Goal: Task Accomplishment & Management: Complete application form

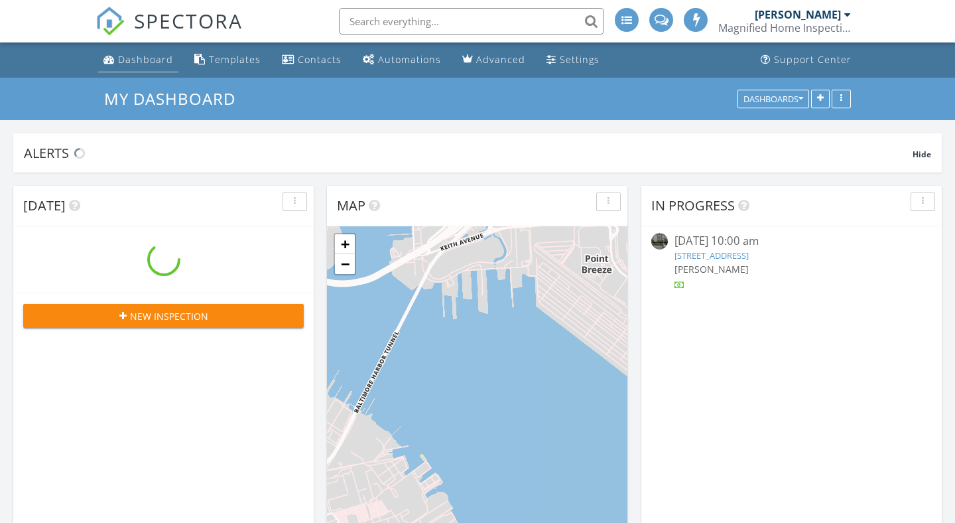
scroll to position [1208, 956]
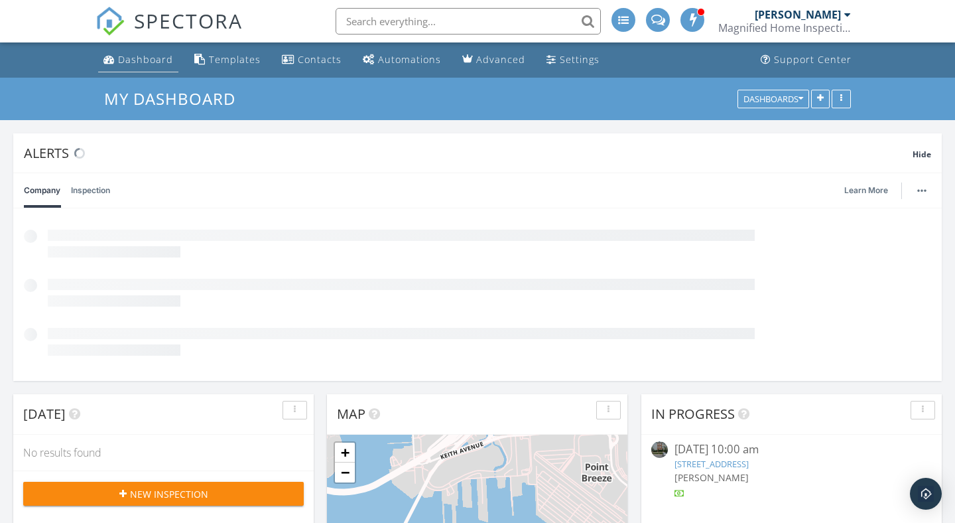
click at [139, 58] on div "Dashboard" at bounding box center [145, 59] width 55 height 13
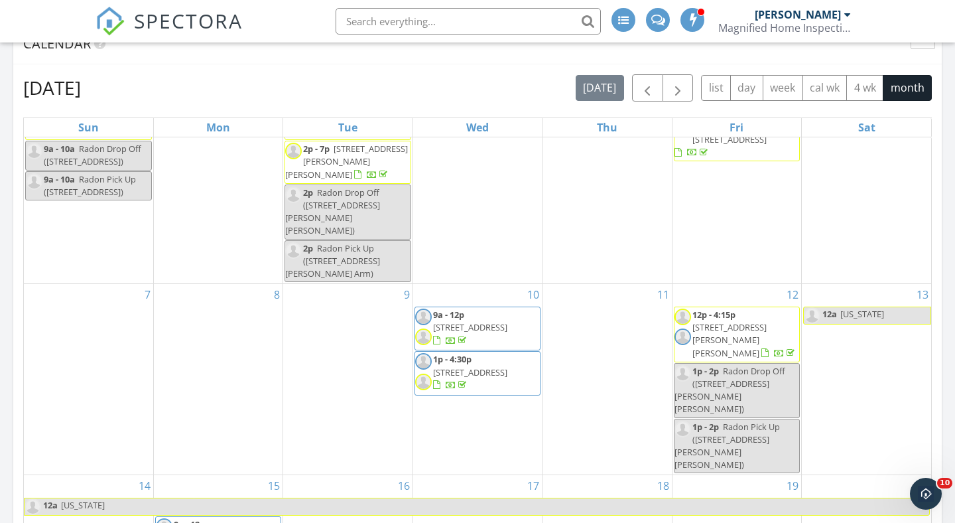
scroll to position [760, 0]
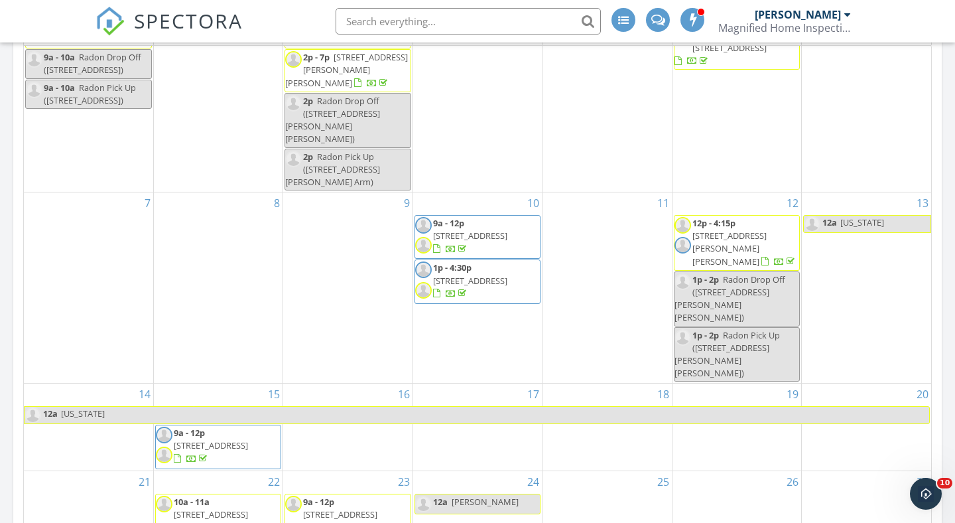
click at [226, 450] on link "Inspection" at bounding box center [216, 450] width 68 height 21
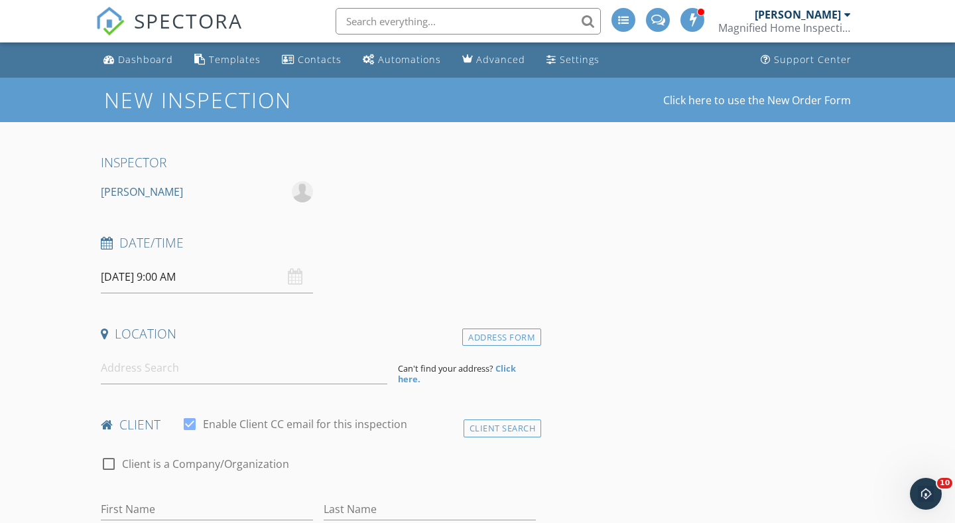
click at [293, 273] on div "09/29/2025 9:00 AM" at bounding box center [207, 277] width 212 height 33
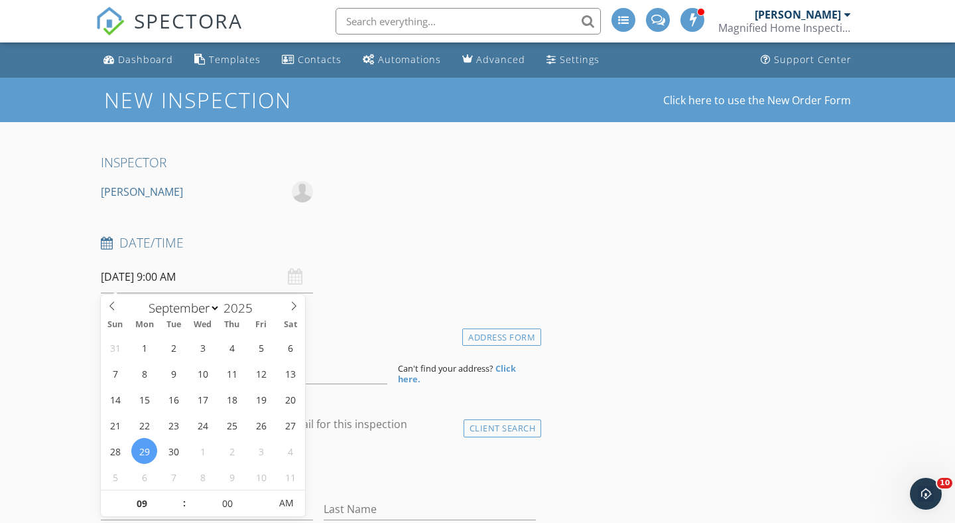
click at [185, 500] on span ":" at bounding box center [184, 503] width 4 height 27
click at [162, 497] on input "09" at bounding box center [142, 503] width 82 height 27
click at [176, 496] on span at bounding box center [177, 496] width 9 height 13
type input "10"
type input "09/29/2025 10:00 AM"
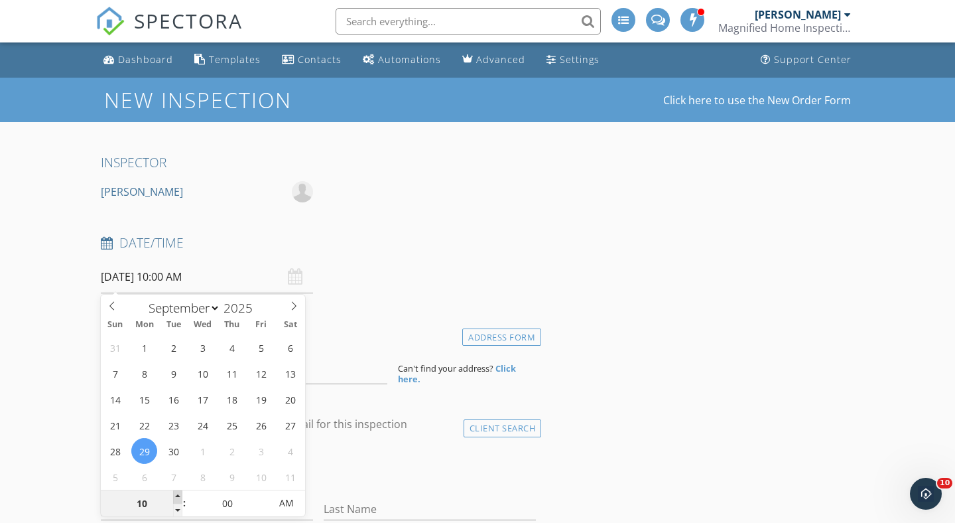
click at [176, 496] on span at bounding box center [177, 496] width 9 height 13
type input "11"
type input "09/29/2025 11:00 AM"
type input "12"
type input "09/29/2025 12:00 PM"
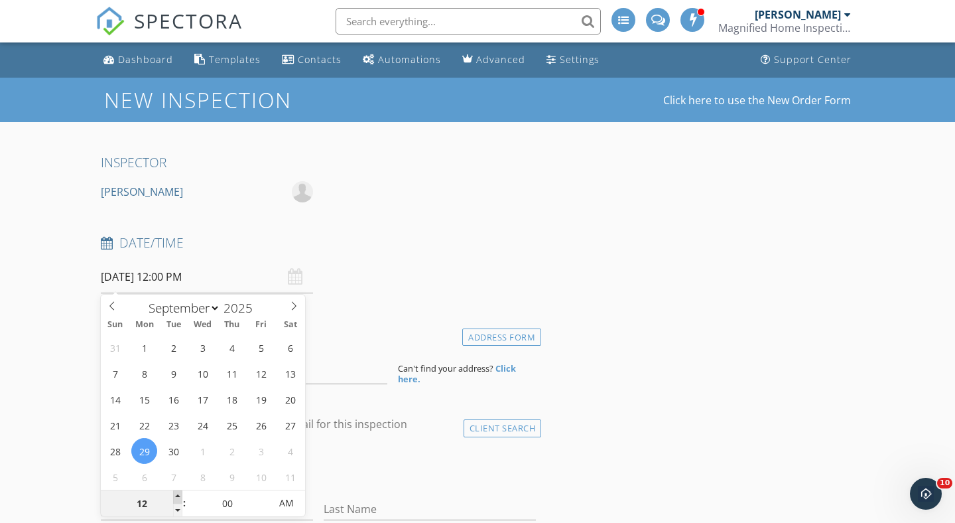
click at [176, 496] on span at bounding box center [177, 496] width 9 height 13
type input "01"
type input "09/29/2025 1:00 PM"
click at [176, 496] on span at bounding box center [177, 496] width 9 height 13
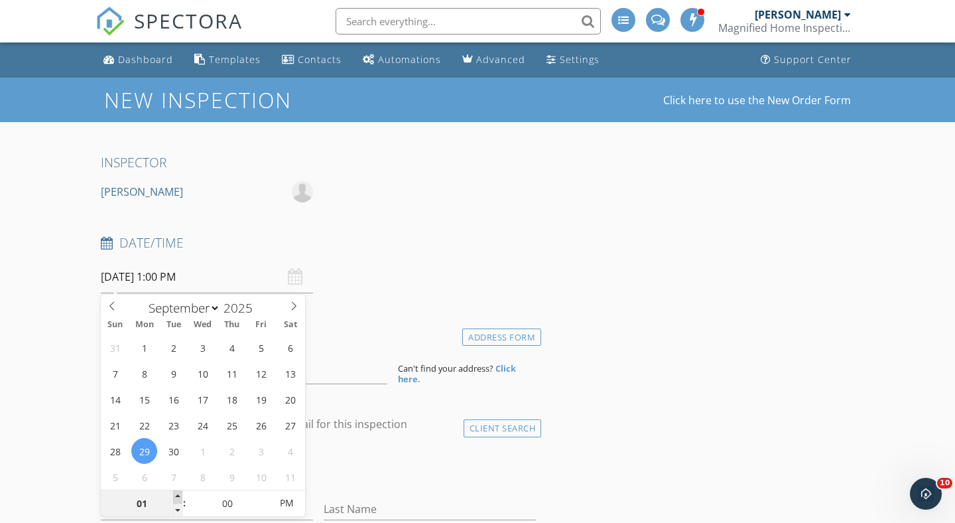
type input "02"
type input "09/29/2025 2:00 PM"
click at [5, 522] on span at bounding box center [5, 523] width 0 height 0
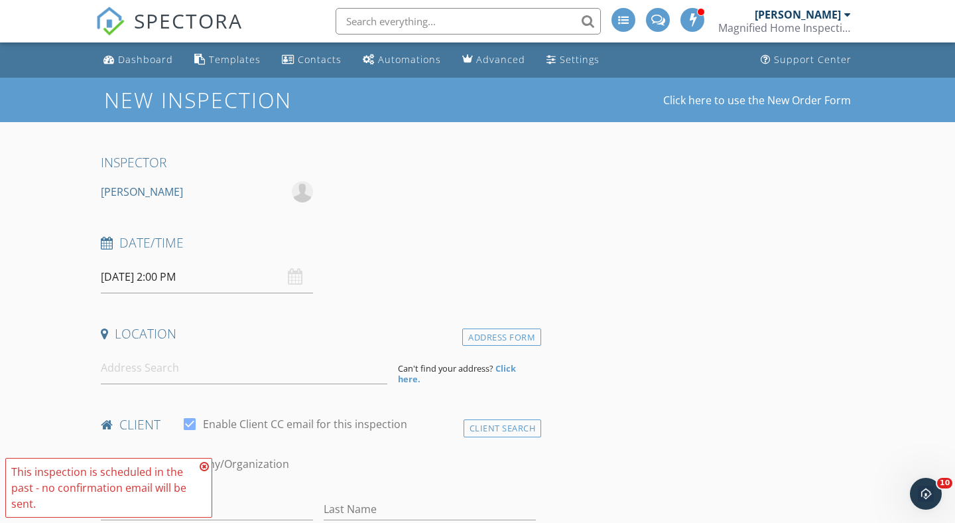
click at [176, 496] on span "This inspection is scheduled in the past - no confirmation email will be sent." at bounding box center [108, 488] width 207 height 60
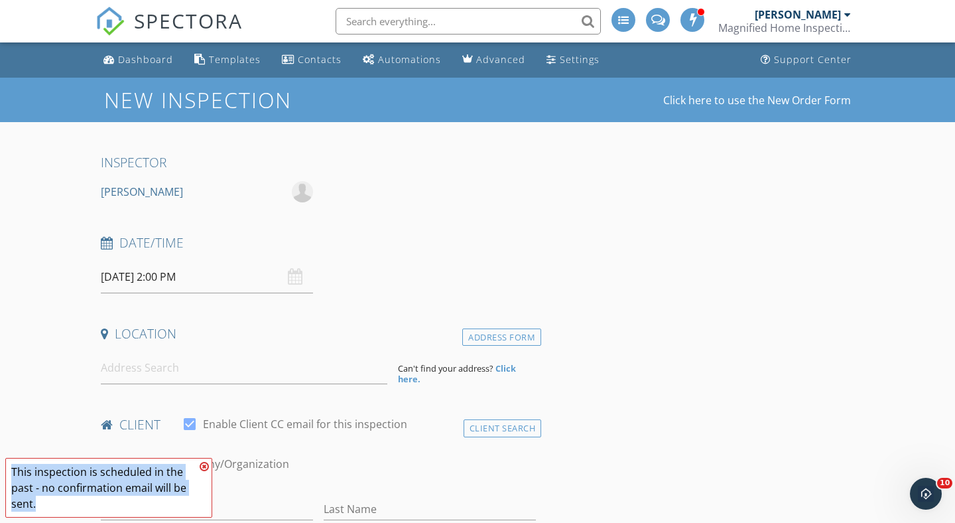
click at [176, 496] on span "This inspection is scheduled in the past - no confirmation email will be sent." at bounding box center [108, 488] width 207 height 60
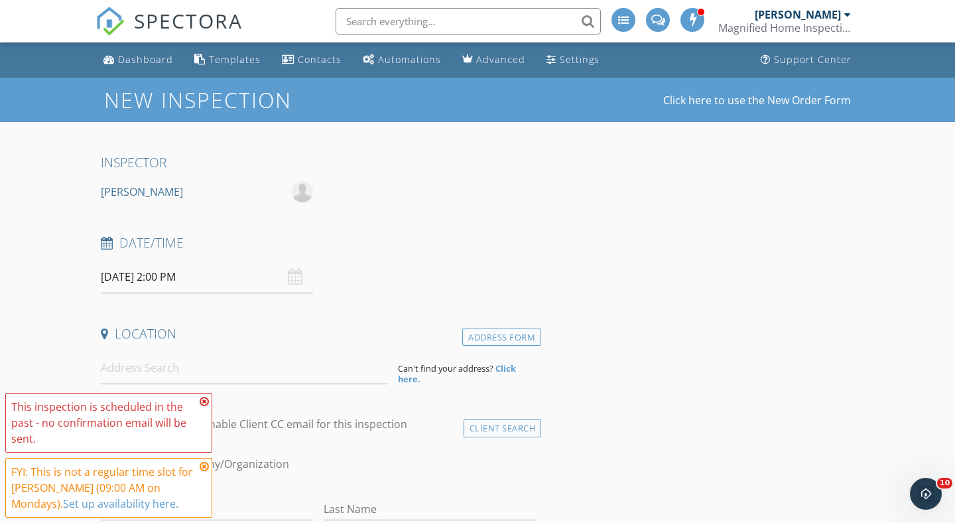
click at [204, 467] on icon at bounding box center [204, 466] width 9 height 11
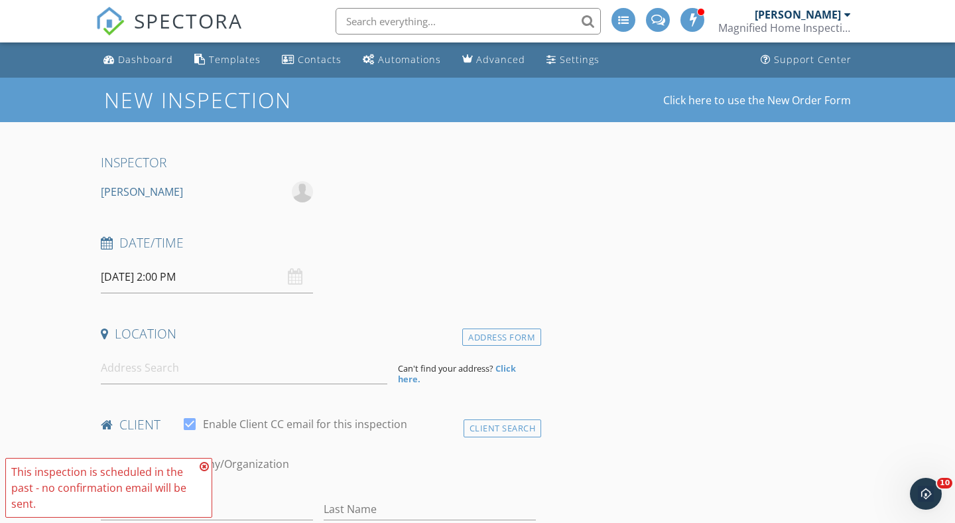
click at [204, 465] on icon at bounding box center [204, 466] width 9 height 11
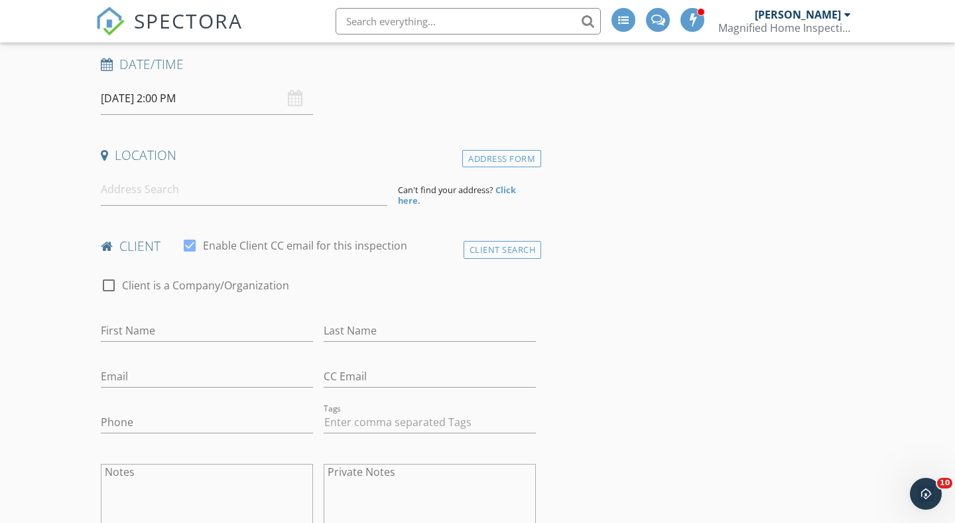
scroll to position [159, 0]
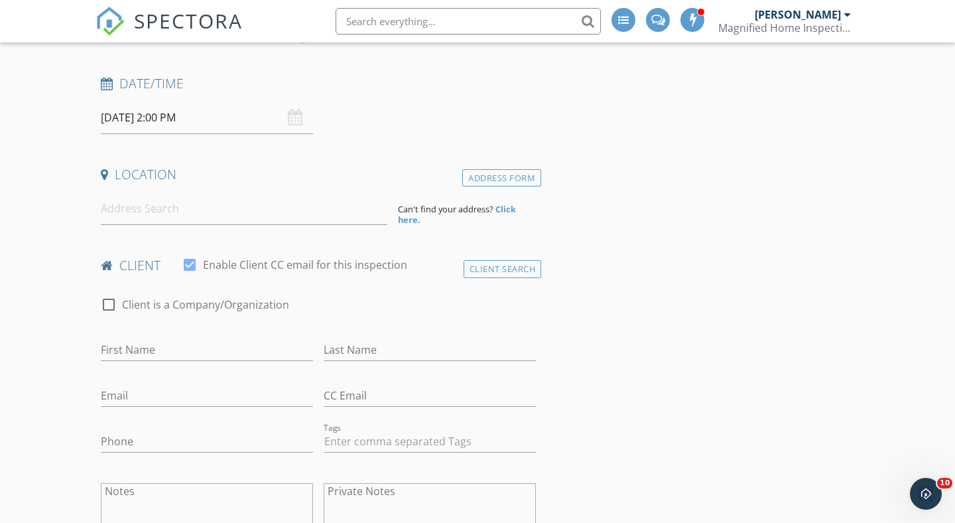
click at [297, 116] on div "09/29/2025 2:00 PM" at bounding box center [207, 117] width 212 height 33
click at [243, 111] on input "09/29/2025 2:00 PM" at bounding box center [207, 117] width 212 height 33
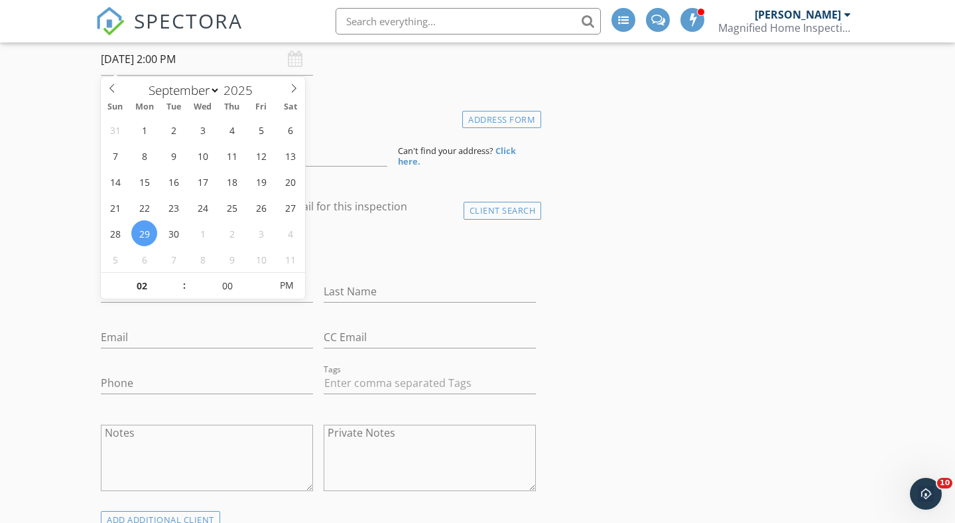
scroll to position [222, 0]
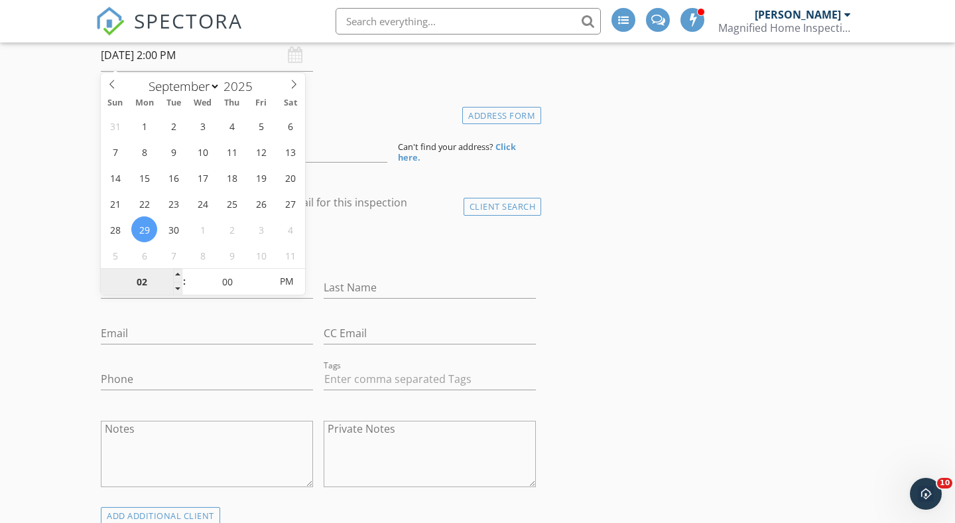
click at [157, 277] on input "02" at bounding box center [142, 282] width 82 height 27
click at [176, 273] on span at bounding box center [177, 275] width 9 height 13
type input "03"
type input "09/29/2025 3:00 PM"
click at [176, 273] on span at bounding box center [177, 275] width 9 height 13
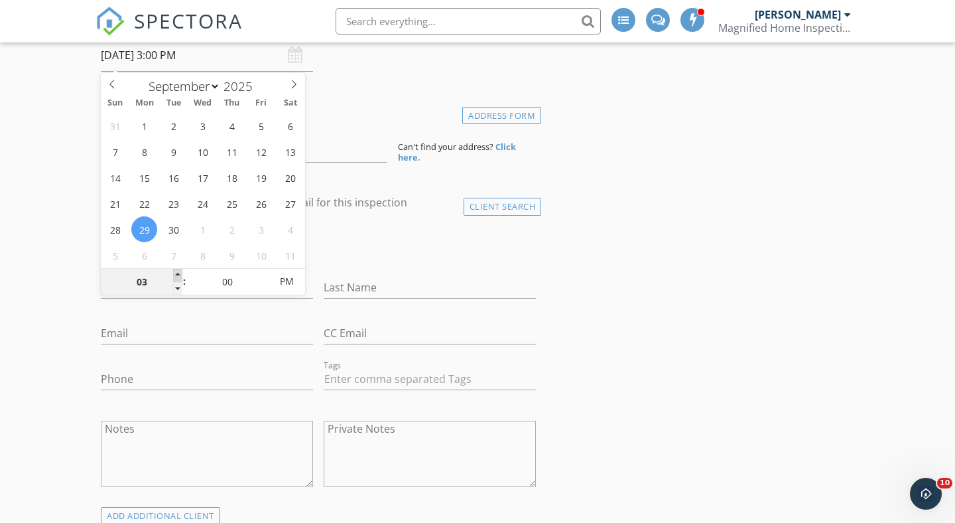
type input "04"
type input "09/29/2025 4:00 PM"
click at [176, 273] on span at bounding box center [177, 275] width 9 height 13
type input "05"
type input "09/29/2025 5:00 PM"
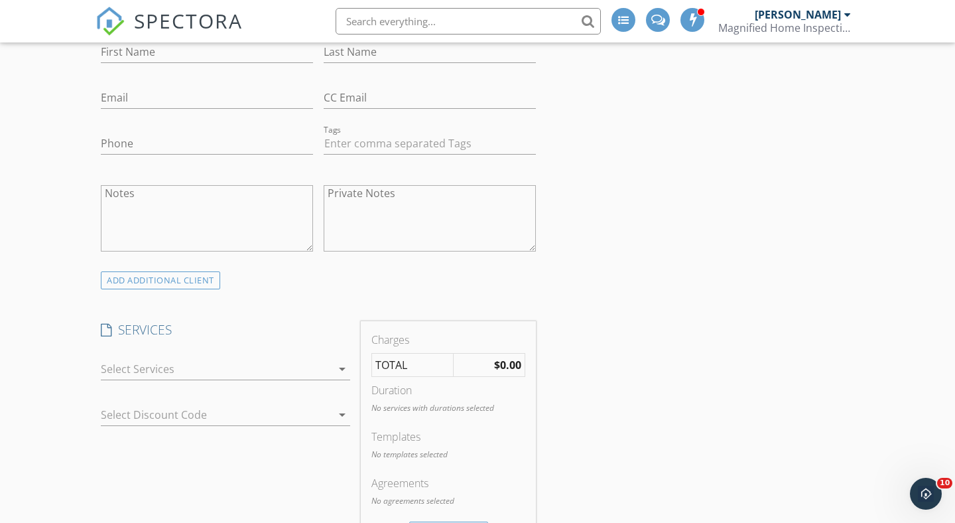
scroll to position [453, 0]
click at [340, 373] on icon "arrow_drop_down" at bounding box center [342, 373] width 16 height 16
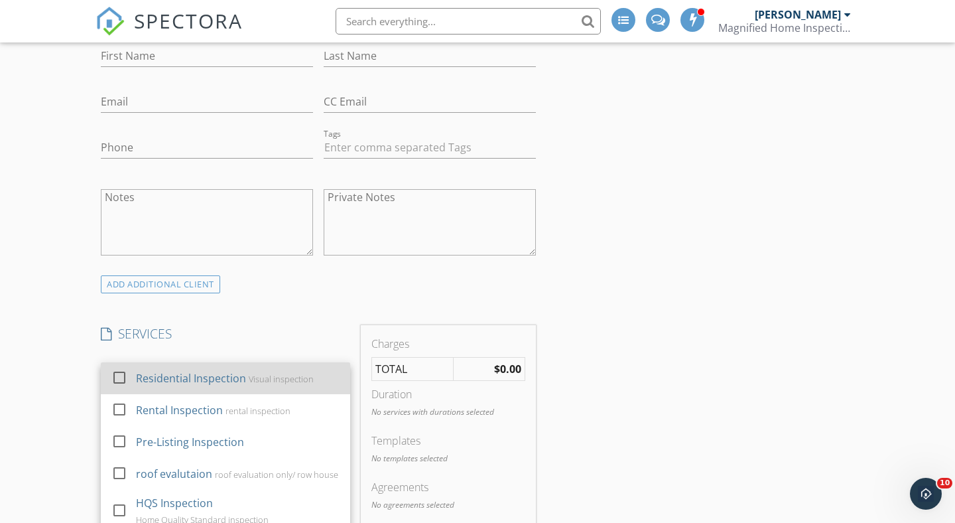
click at [236, 387] on div "Residential Inspection Visual inspection" at bounding box center [238, 378] width 204 height 27
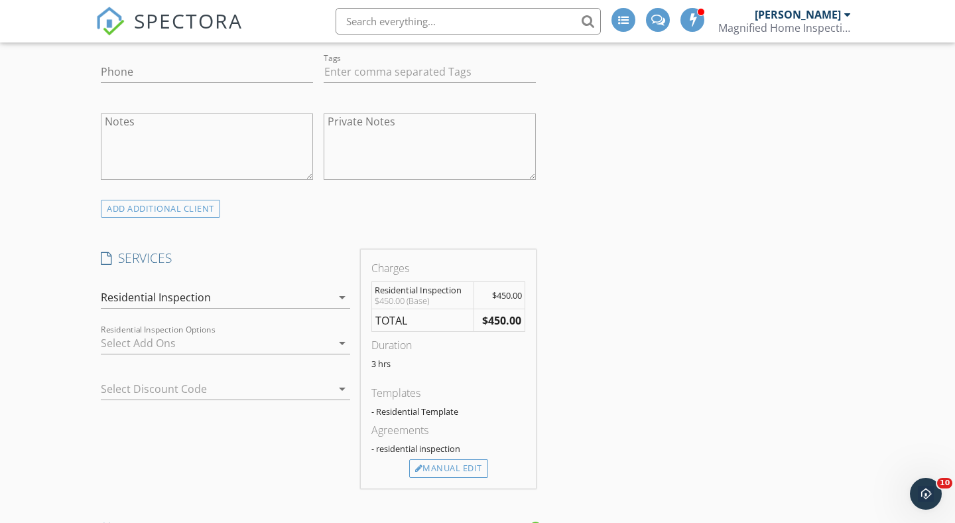
scroll to position [514, 0]
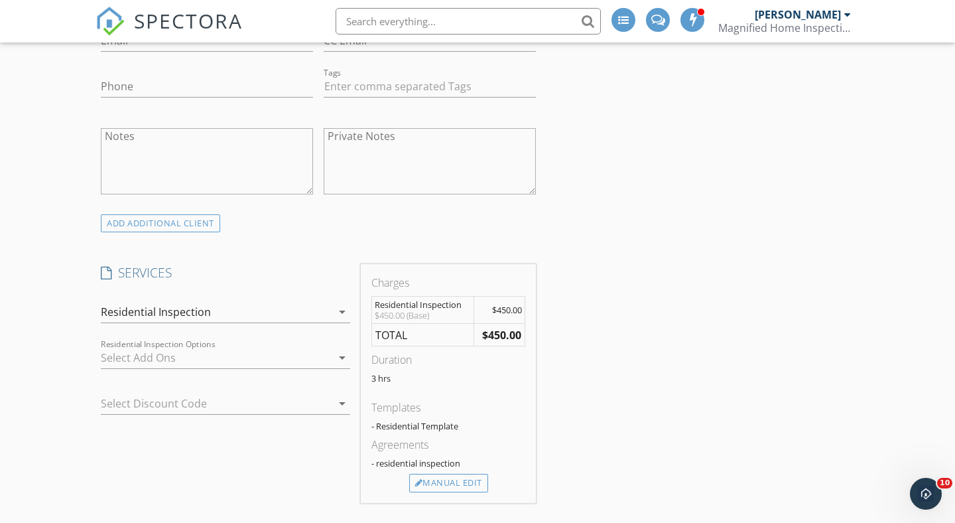
click at [340, 313] on icon "arrow_drop_down" at bounding box center [342, 312] width 16 height 16
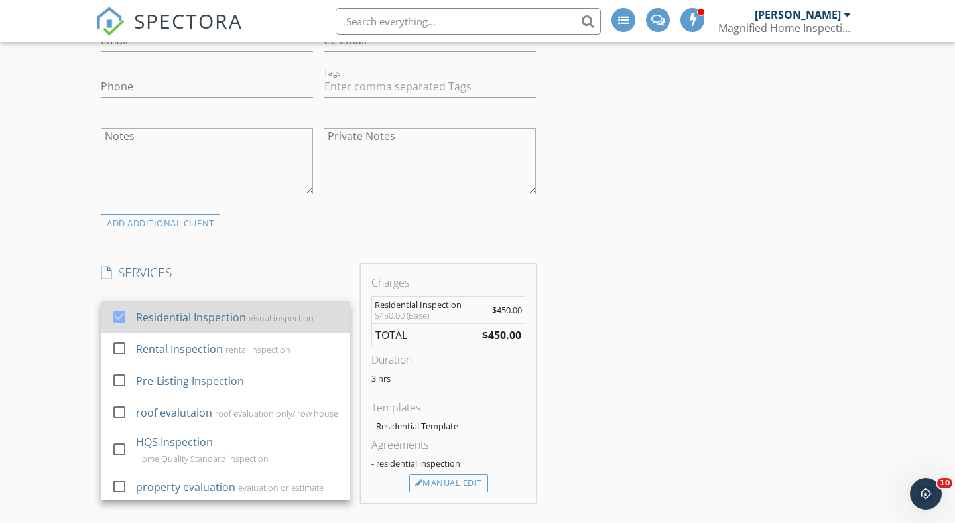
click at [196, 316] on div "Residential Inspection" at bounding box center [191, 317] width 110 height 16
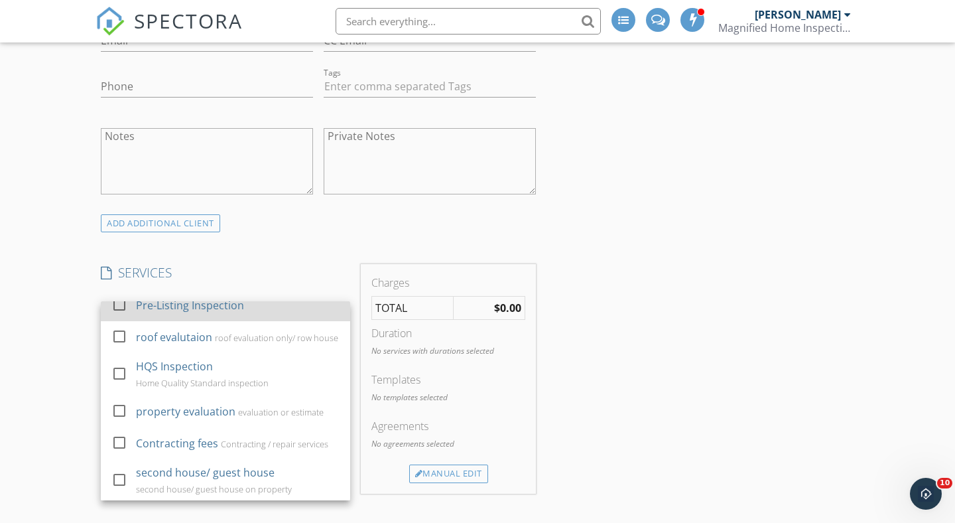
scroll to position [141, 0]
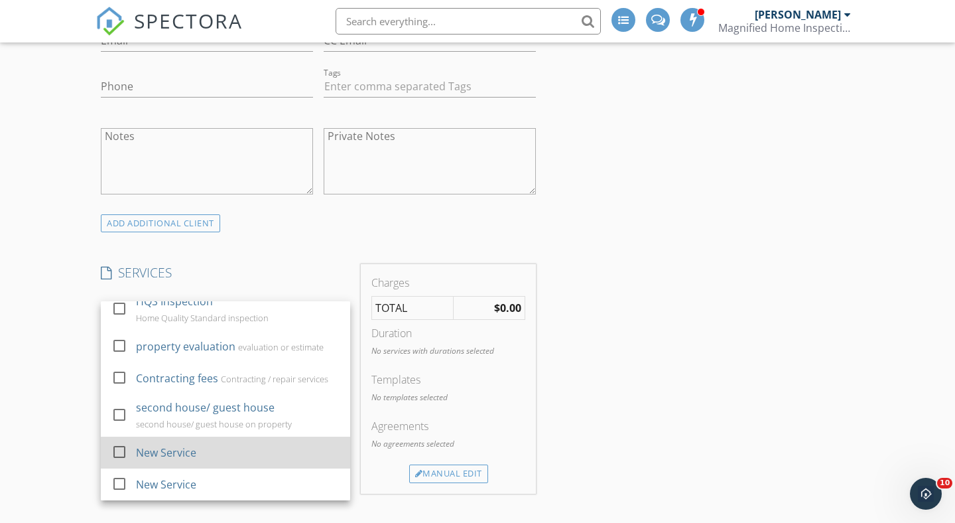
click at [121, 454] on div at bounding box center [119, 451] width 23 height 23
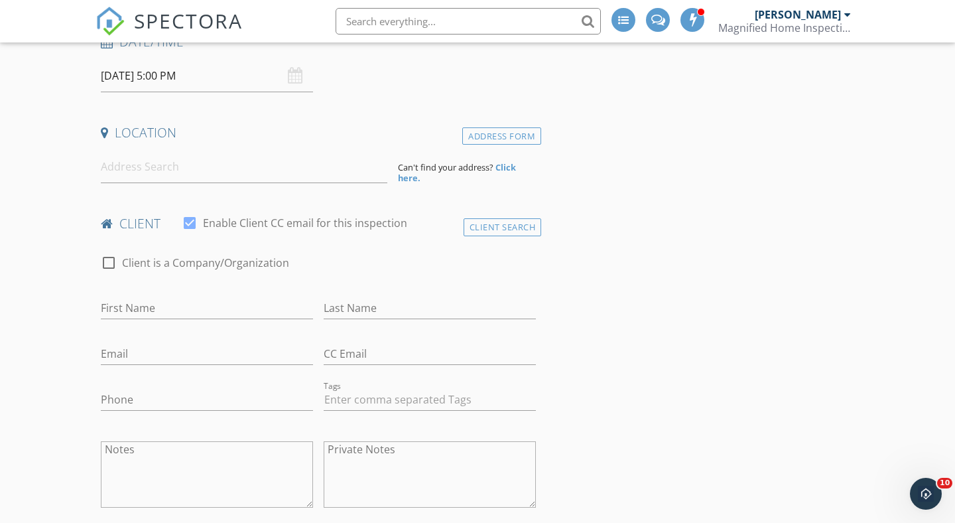
scroll to position [200, 0]
click at [146, 166] on input at bounding box center [244, 168] width 287 height 33
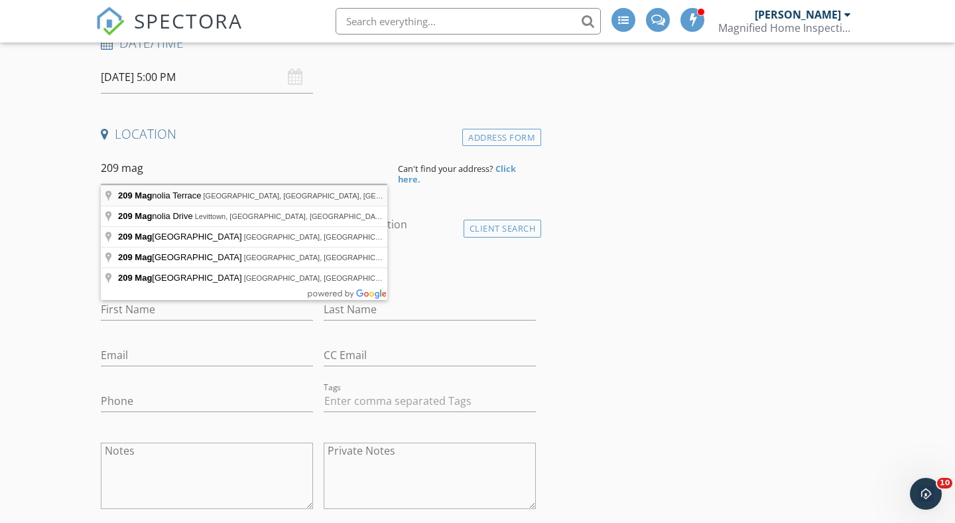
type input "209 Magnolia Terrace, Essex, MD, USA"
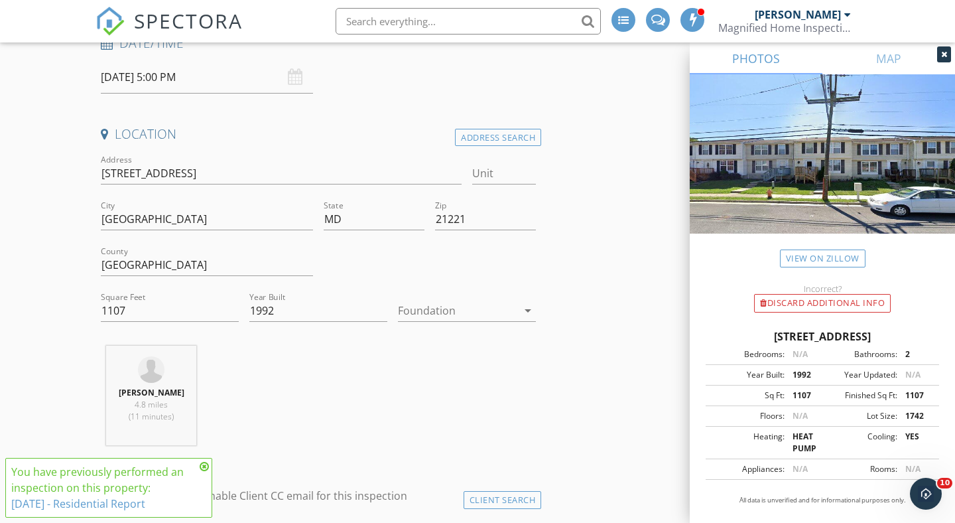
click at [204, 465] on icon at bounding box center [204, 466] width 9 height 11
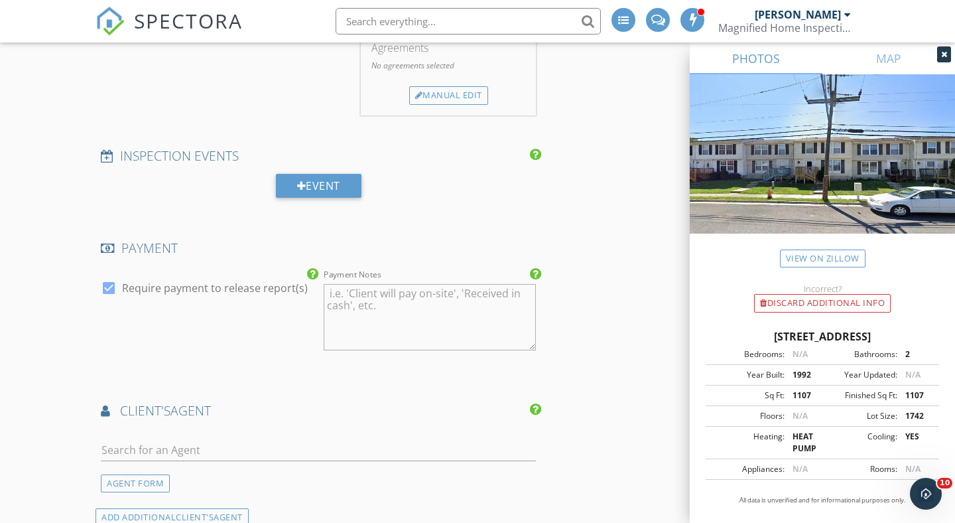
scroll to position [1193, 0]
click at [115, 283] on div at bounding box center [109, 284] width 23 height 23
checkbox input "true"
click at [34, 306] on div "New Inspection Click here to use the New Order Form INSPECTOR Marc Hagerthey Da…" at bounding box center [477, 118] width 955 height 2468
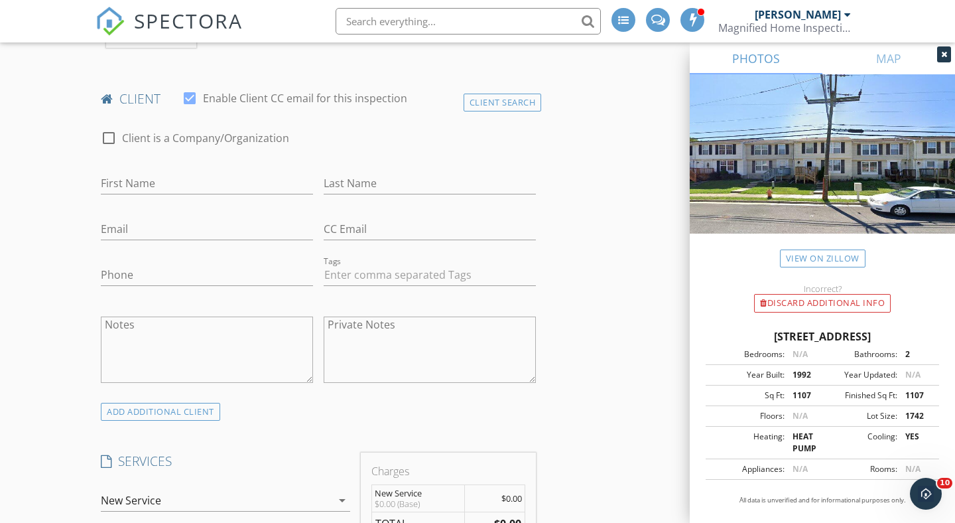
scroll to position [590, 0]
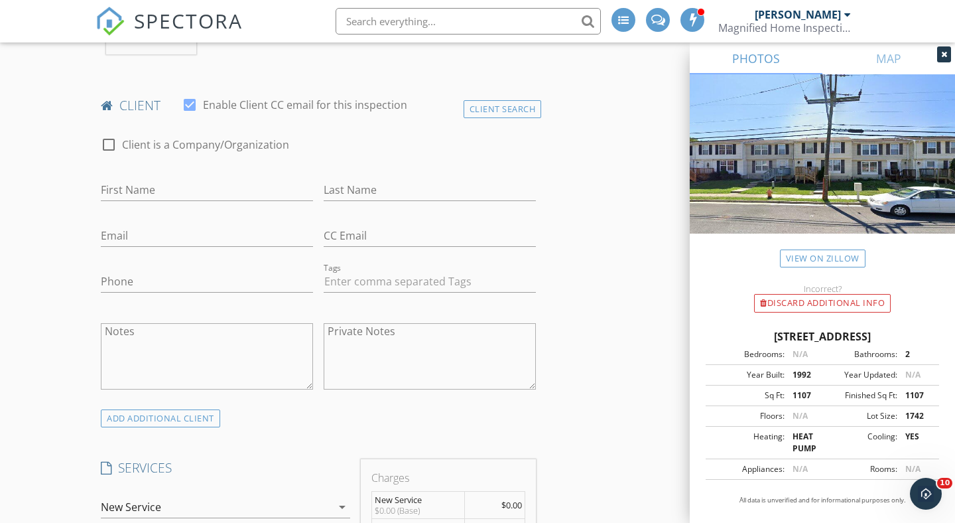
click at [192, 107] on div at bounding box center [189, 105] width 23 height 23
checkbox input "false"
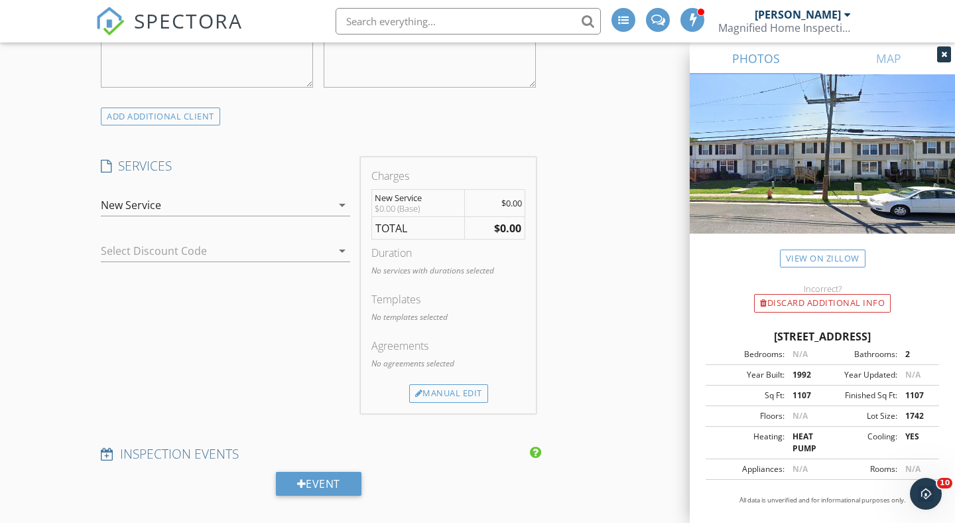
scroll to position [891, 0]
click at [449, 399] on div "Manual Edit" at bounding box center [448, 394] width 79 height 19
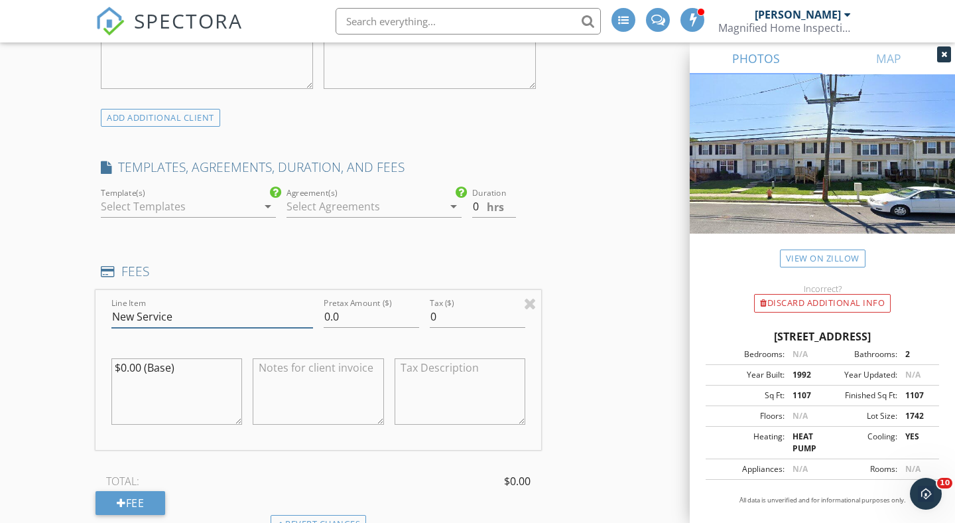
click at [200, 307] on input "New Service" at bounding box center [212, 317] width 202 height 22
click at [189, 315] on input "New Service" at bounding box center [212, 317] width 202 height 22
type input "N"
type input "Reinspection for Magnolia"
click at [55, 314] on div "New Inspection Click here to use the New Order Form INSPECTOR Marc Hagerthey Da…" at bounding box center [477, 480] width 955 height 2586
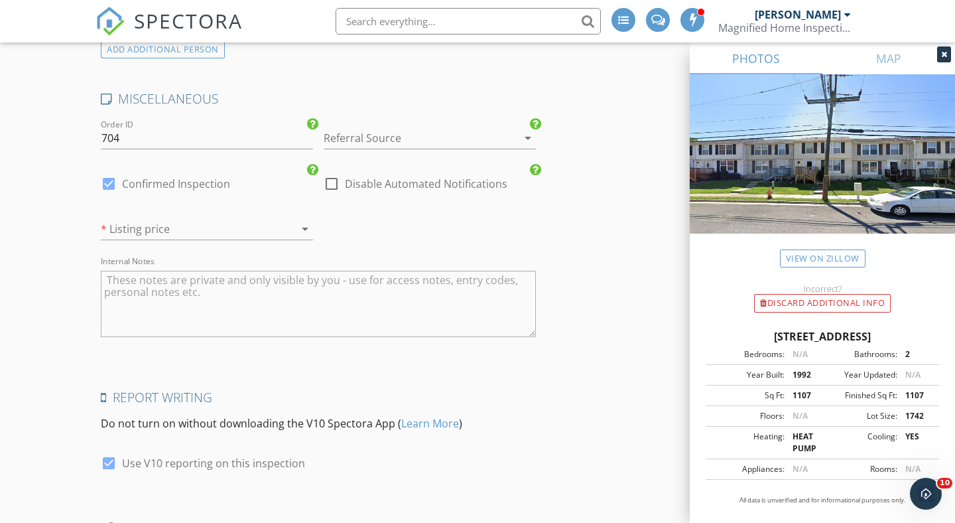
scroll to position [2015, 0]
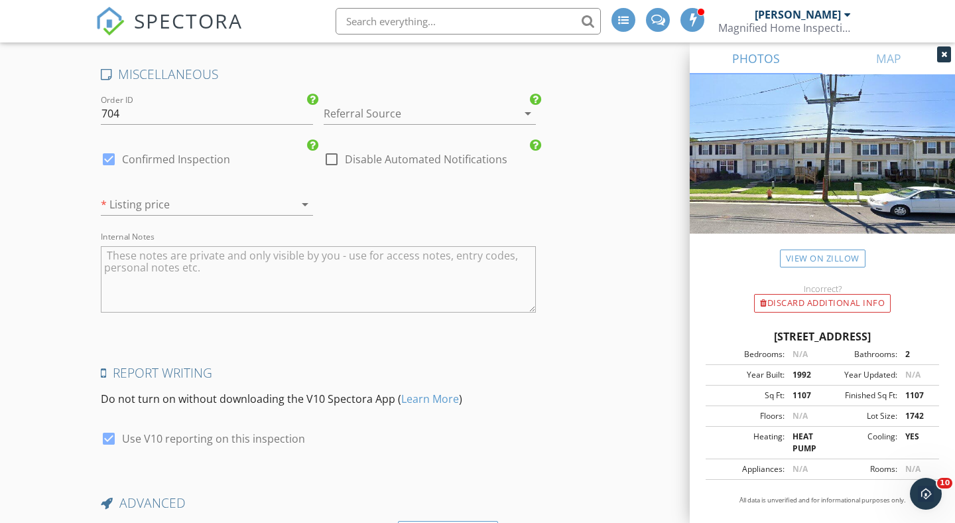
click at [166, 261] on textarea "Internal Notes" at bounding box center [318, 279] width 435 height 66
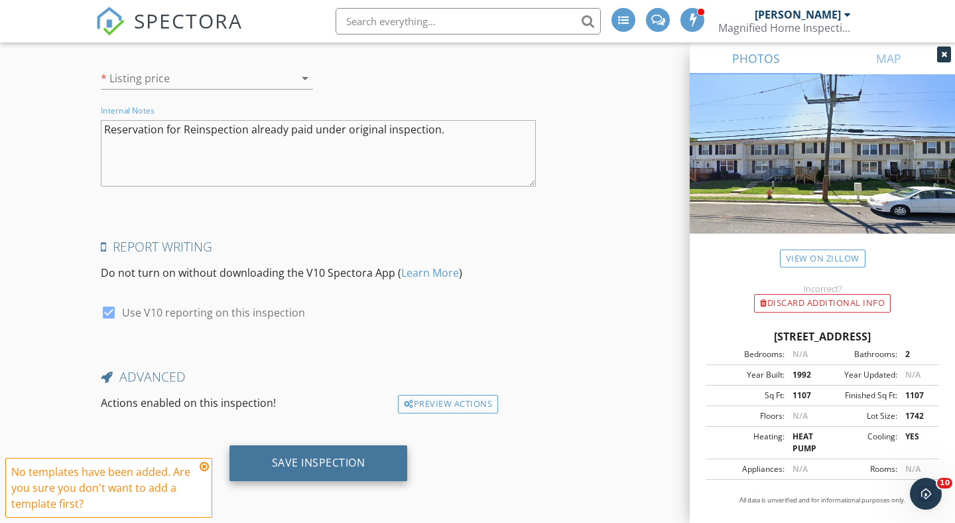
type textarea "Reservation for Reinspection already paid under original inspection."
click at [317, 456] on div "Save Inspection" at bounding box center [319, 462] width 94 height 13
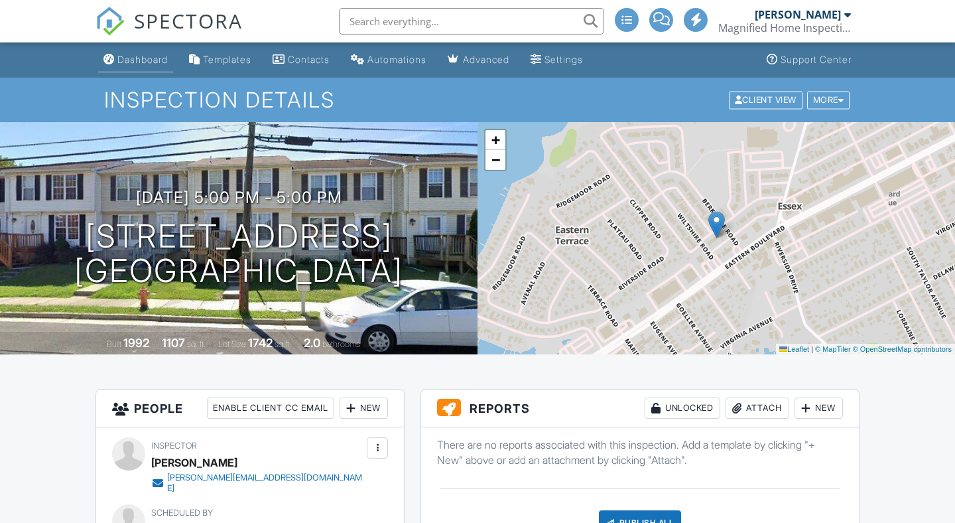
click at [143, 50] on link "Dashboard" at bounding box center [135, 60] width 75 height 25
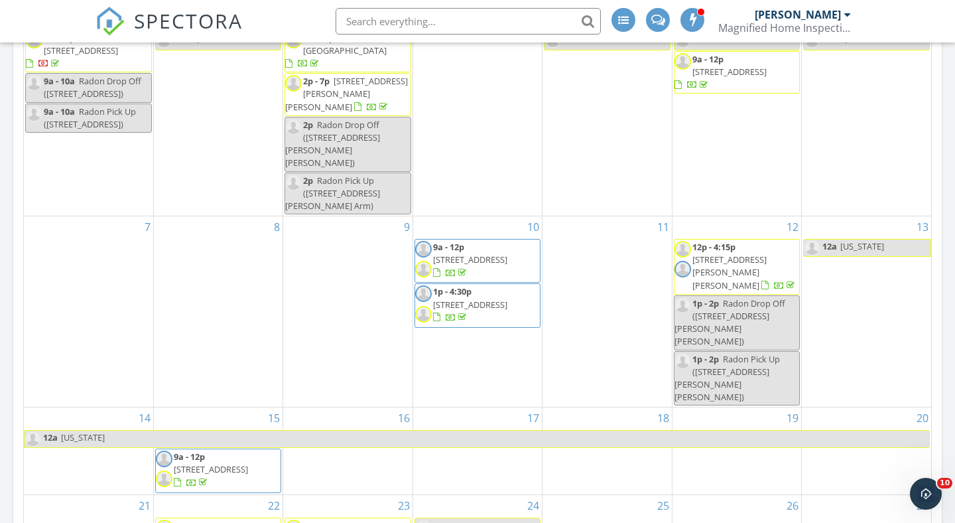
scroll to position [62, 0]
